Goal: Information Seeking & Learning: Learn about a topic

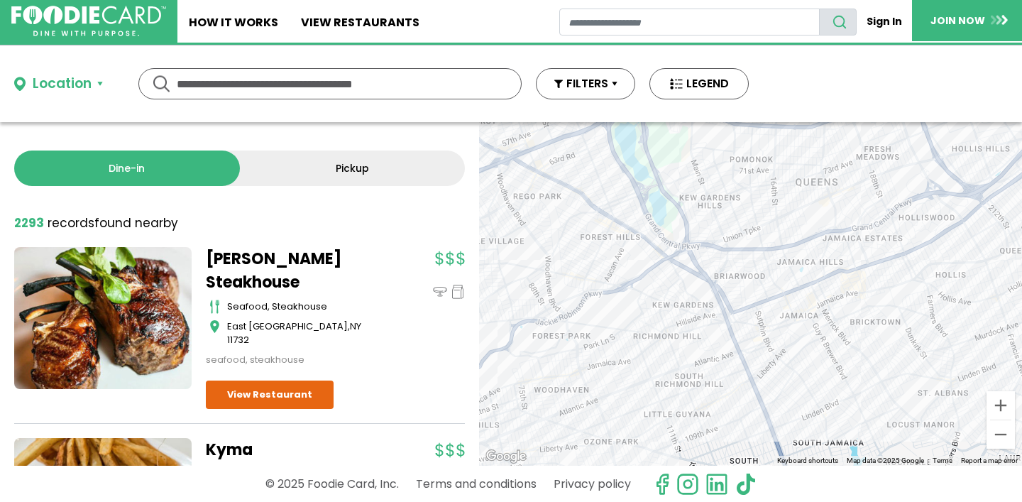
drag, startPoint x: 748, startPoint y: 329, endPoint x: 633, endPoint y: 346, distance: 116.3
click at [633, 352] on div at bounding box center [750, 294] width 543 height 344
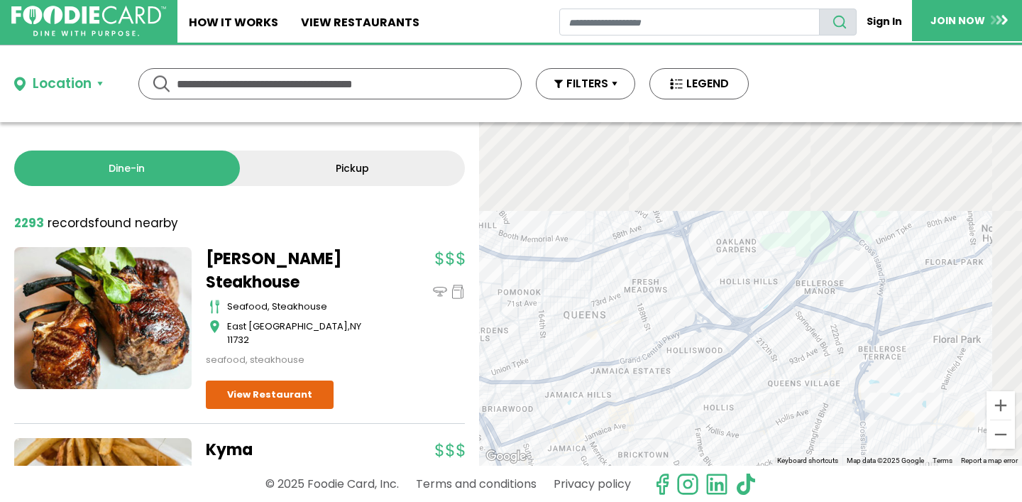
drag, startPoint x: 914, startPoint y: 248, endPoint x: 686, endPoint y: 380, distance: 263.3
click at [684, 383] on div at bounding box center [750, 294] width 543 height 344
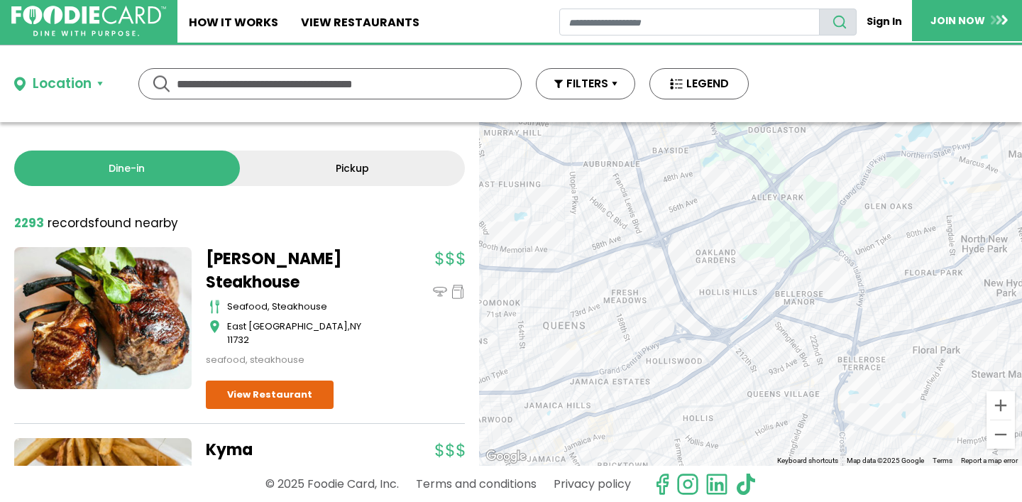
drag, startPoint x: 866, startPoint y: 316, endPoint x: 695, endPoint y: 384, distance: 184.1
click at [693, 385] on div at bounding box center [750, 294] width 543 height 344
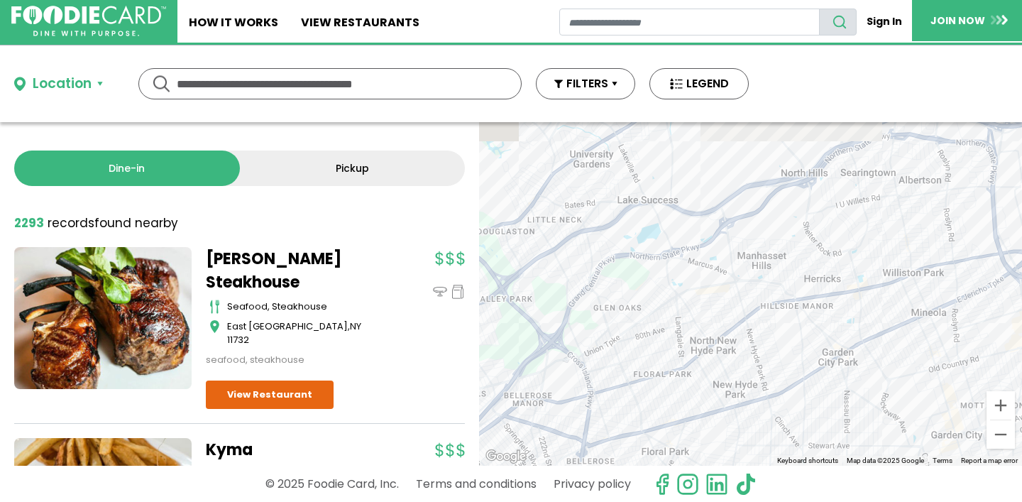
drag, startPoint x: 840, startPoint y: 317, endPoint x: 568, endPoint y: 417, distance: 290.4
click at [568, 417] on div at bounding box center [750, 294] width 543 height 344
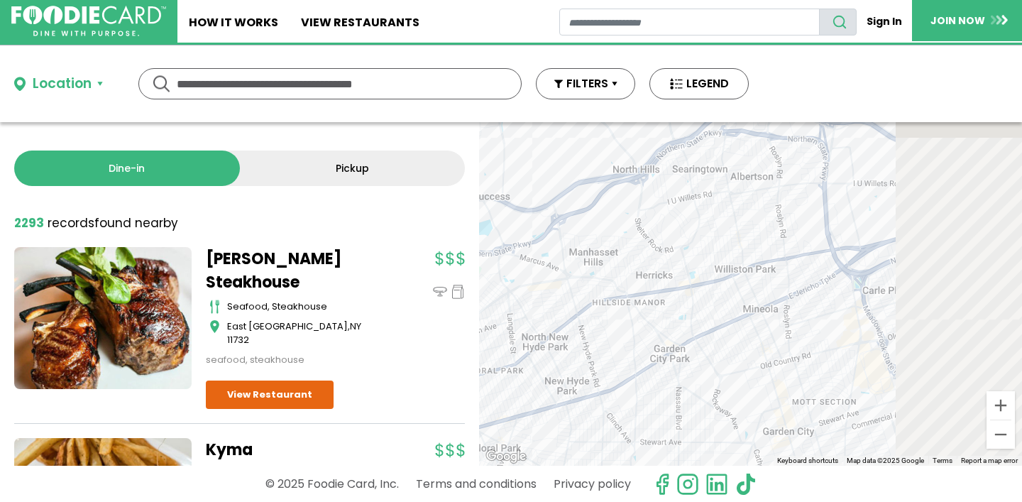
drag, startPoint x: 820, startPoint y: 336, endPoint x: 561, endPoint y: 333, distance: 259.1
click at [558, 334] on div at bounding box center [750, 294] width 543 height 344
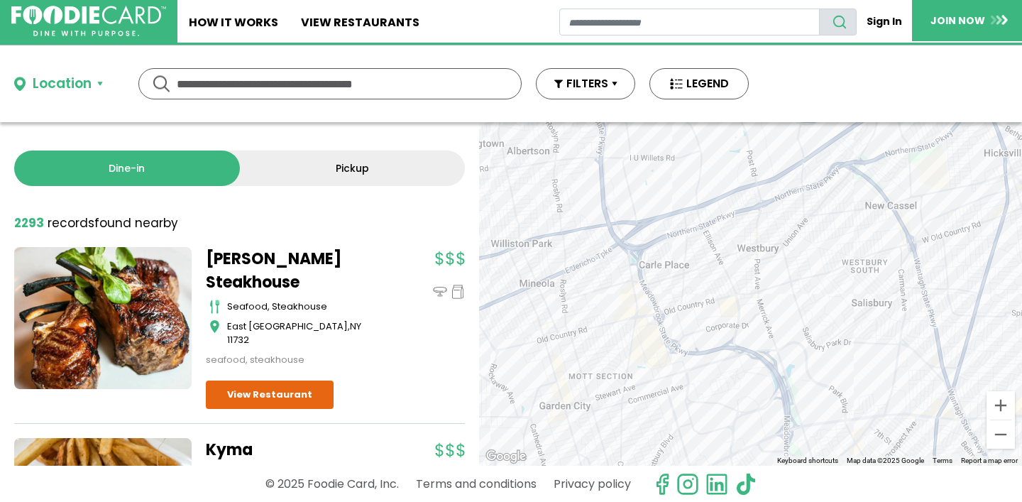
drag, startPoint x: 796, startPoint y: 327, endPoint x: 671, endPoint y: 306, distance: 126.7
click at [671, 306] on div at bounding box center [750, 294] width 543 height 344
click at [1003, 409] on button "Zoom in" at bounding box center [1001, 405] width 28 height 28
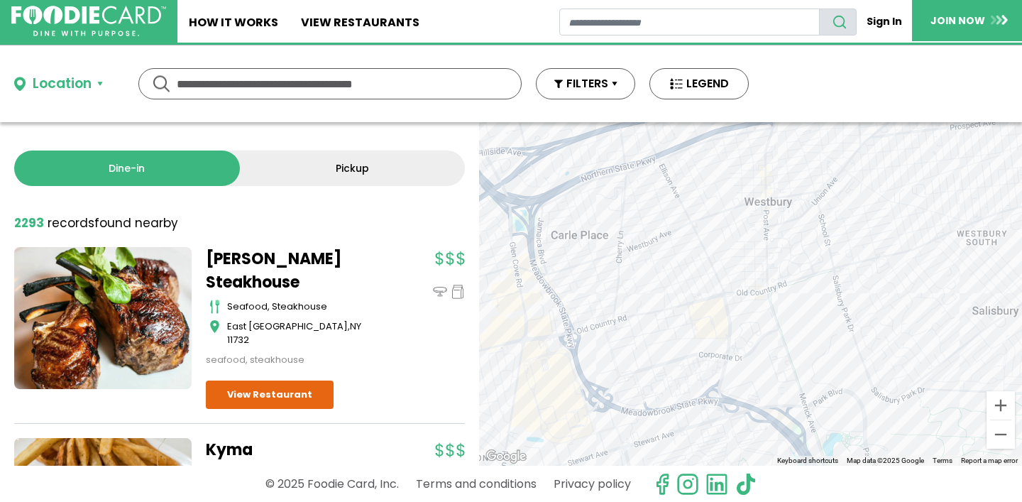
click at [609, 334] on div at bounding box center [750, 294] width 543 height 344
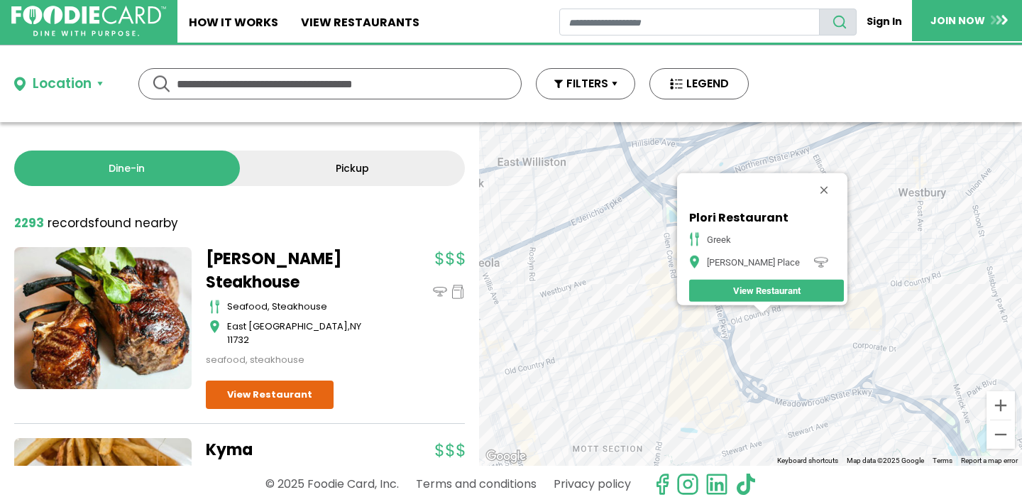
click at [723, 324] on div "Plori Restaurant greek [PERSON_NAME] Place View Restaurant" at bounding box center [750, 294] width 543 height 344
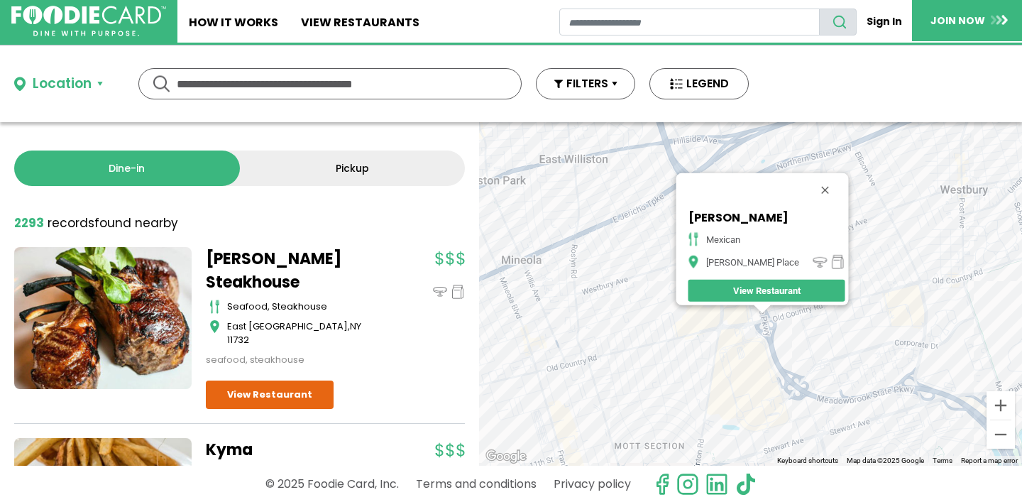
click at [827, 338] on div "[PERSON_NAME] mexican [PERSON_NAME] Place View Restaurant" at bounding box center [750, 294] width 543 height 344
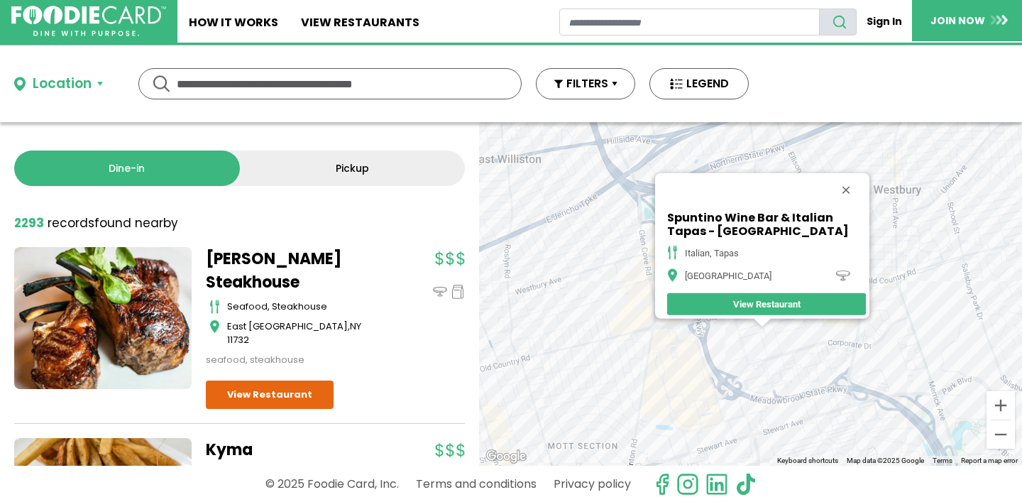
click at [752, 295] on link "View Restaurant" at bounding box center [766, 304] width 199 height 22
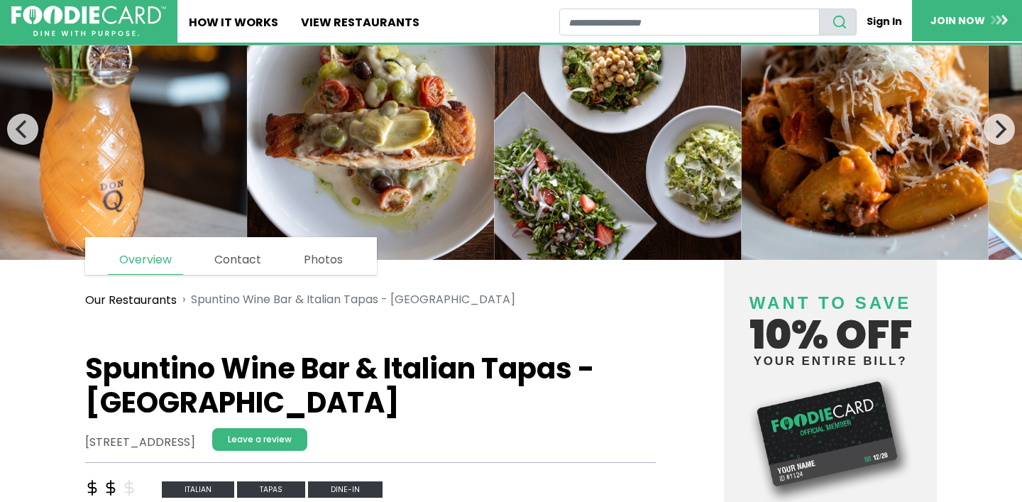
scroll to position [46, 0]
